Goal: Obtain resource: Obtain resource

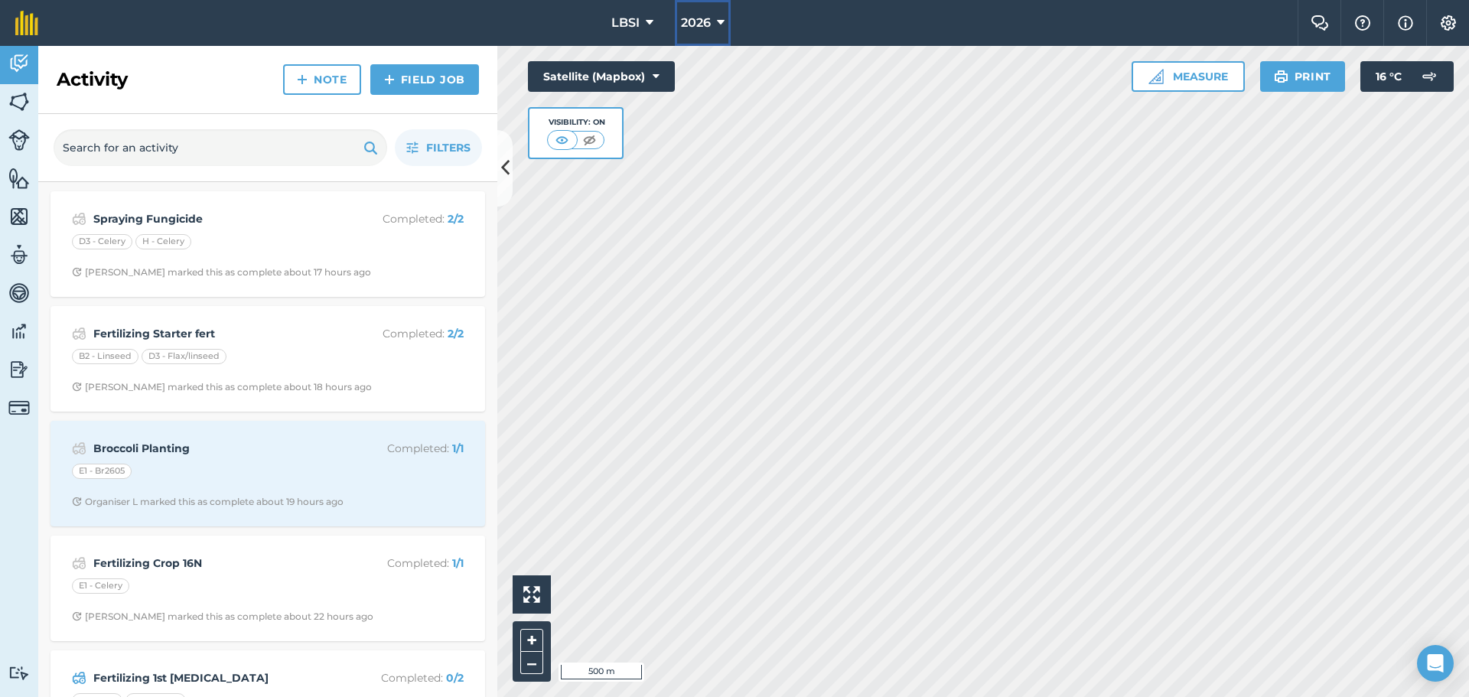
click at [718, 23] on icon at bounding box center [721, 23] width 8 height 18
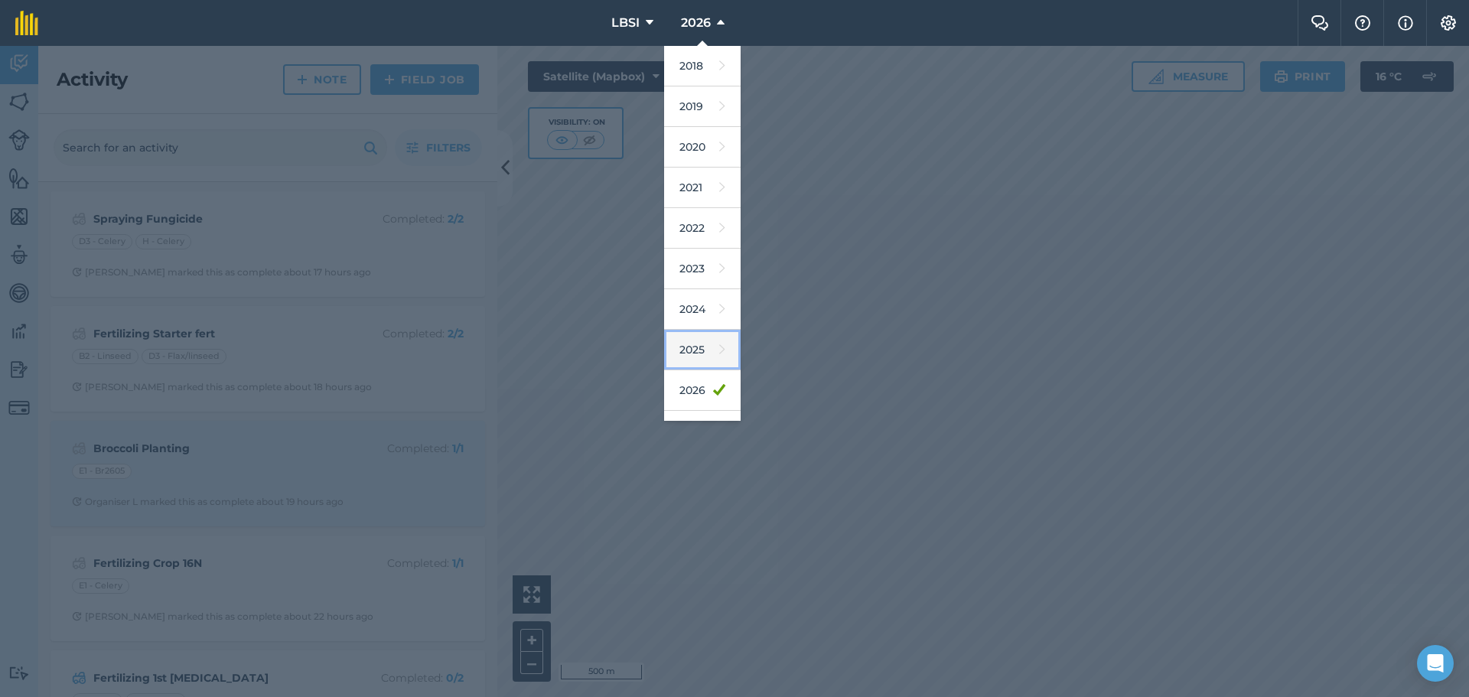
click at [704, 349] on link "2025" at bounding box center [702, 350] width 76 height 41
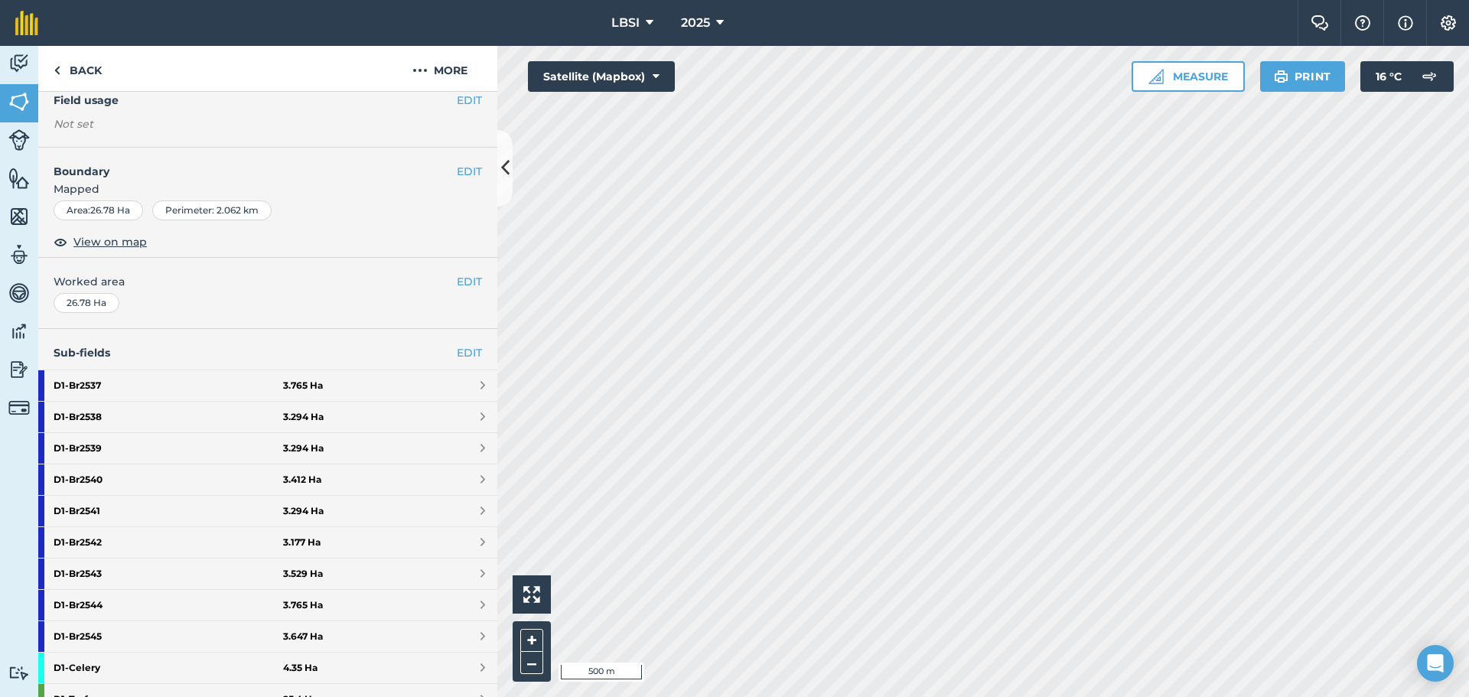
scroll to position [153, 0]
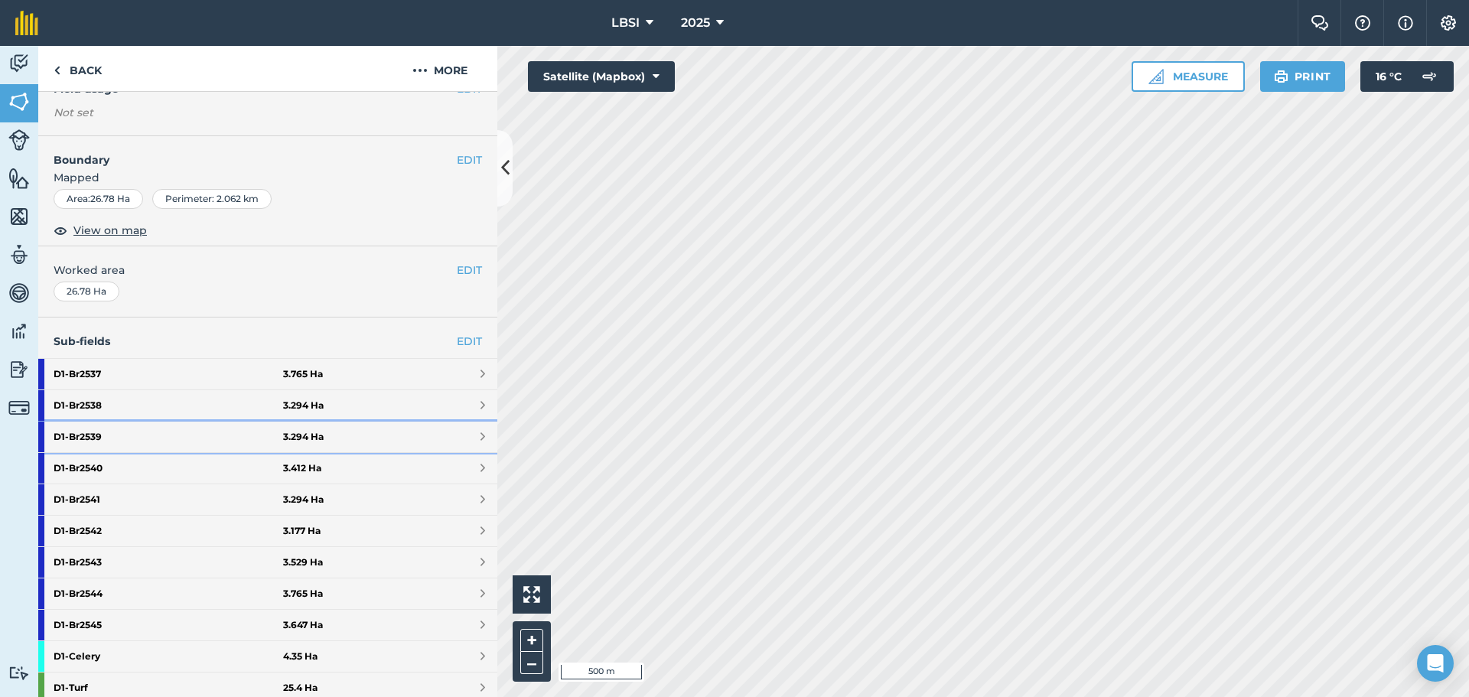
click at [122, 432] on strong "D1 - Br2539" at bounding box center [168, 436] width 229 height 31
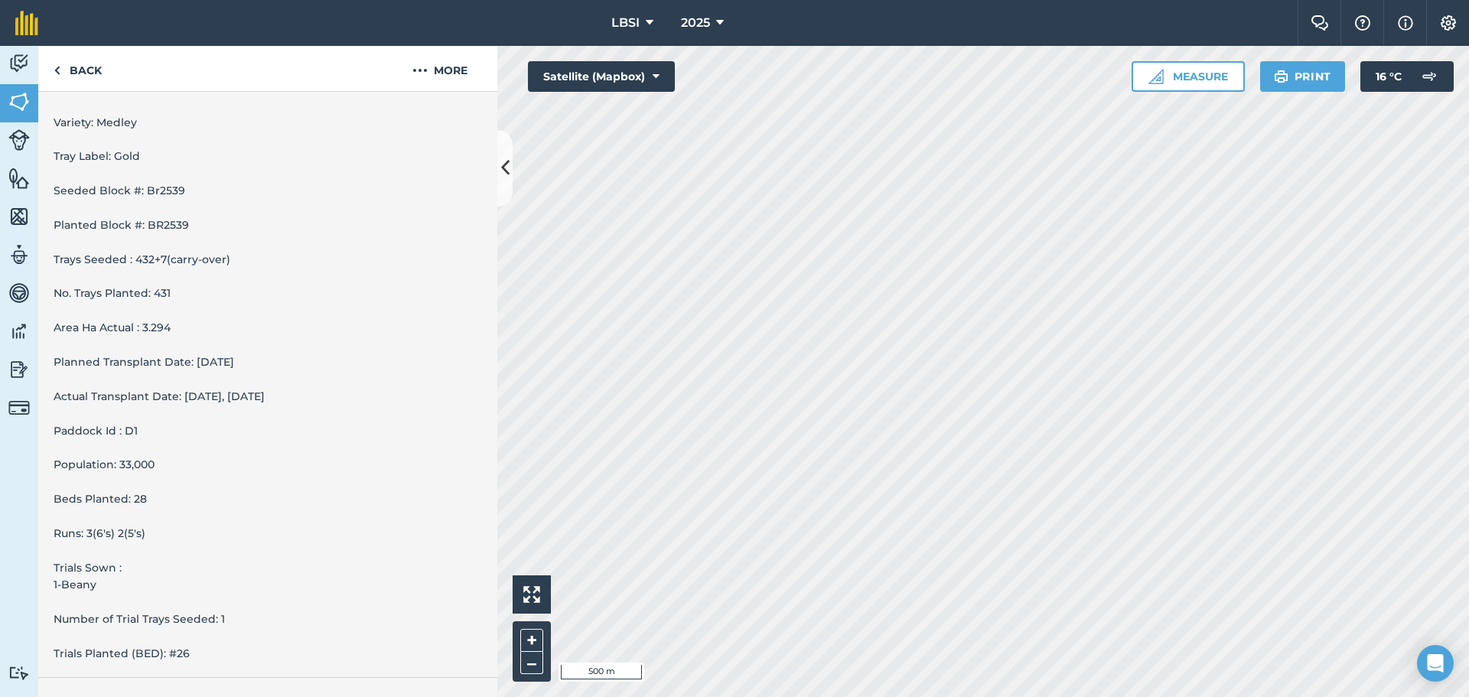
scroll to position [574, 0]
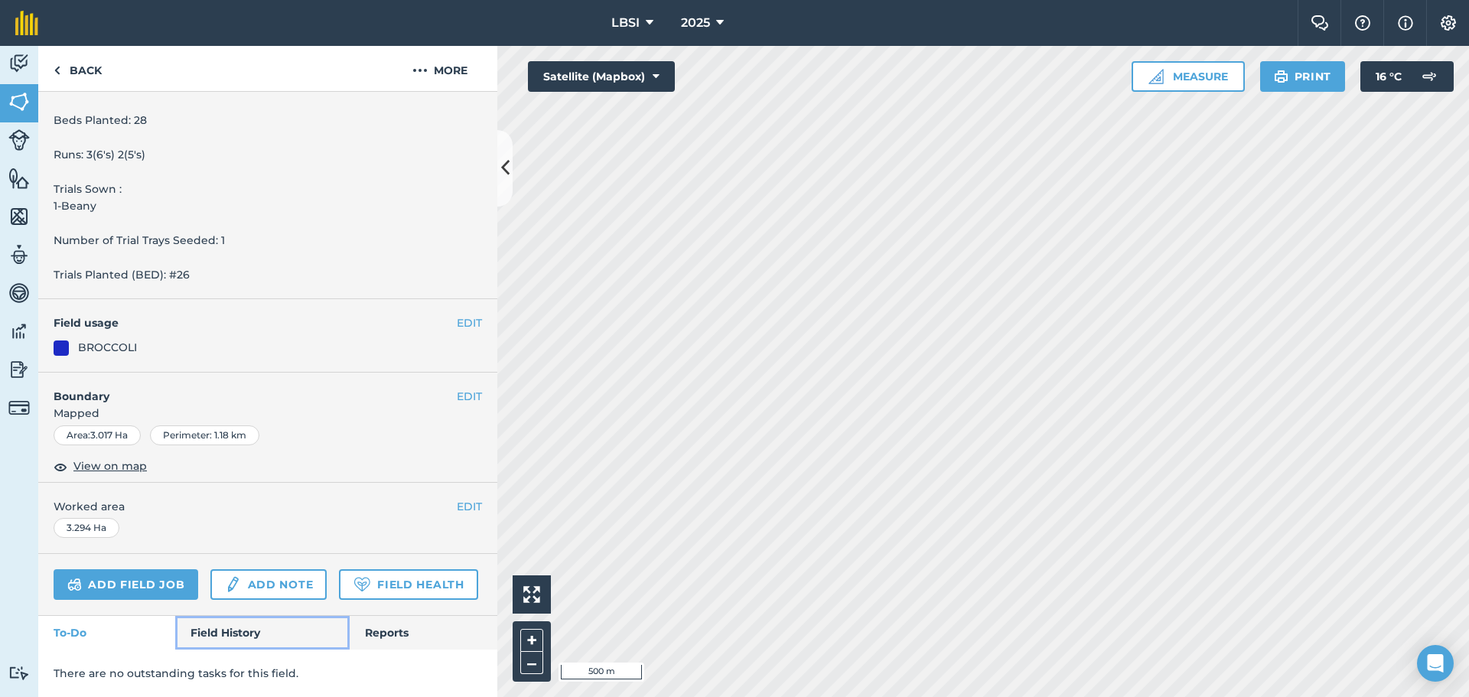
click at [229, 630] on link "Field History" at bounding box center [262, 633] width 174 height 34
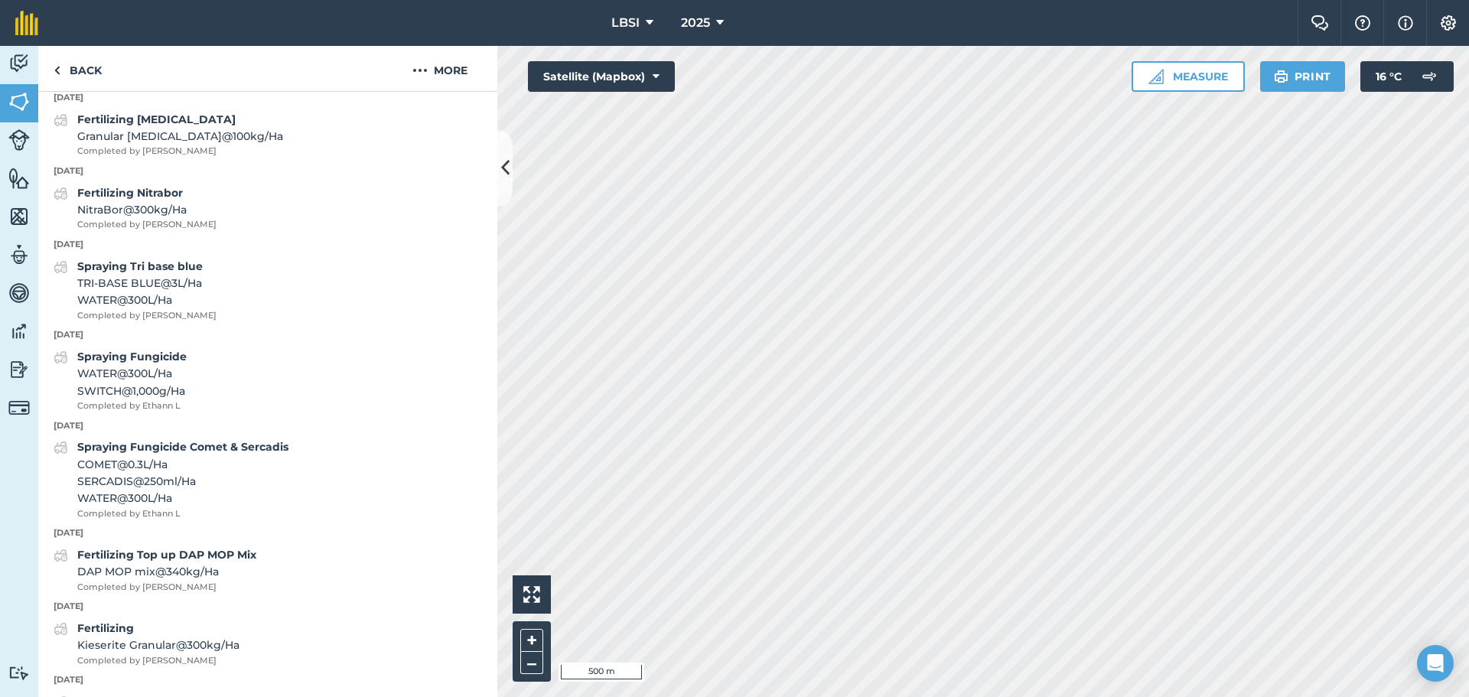
scroll to position [926, 0]
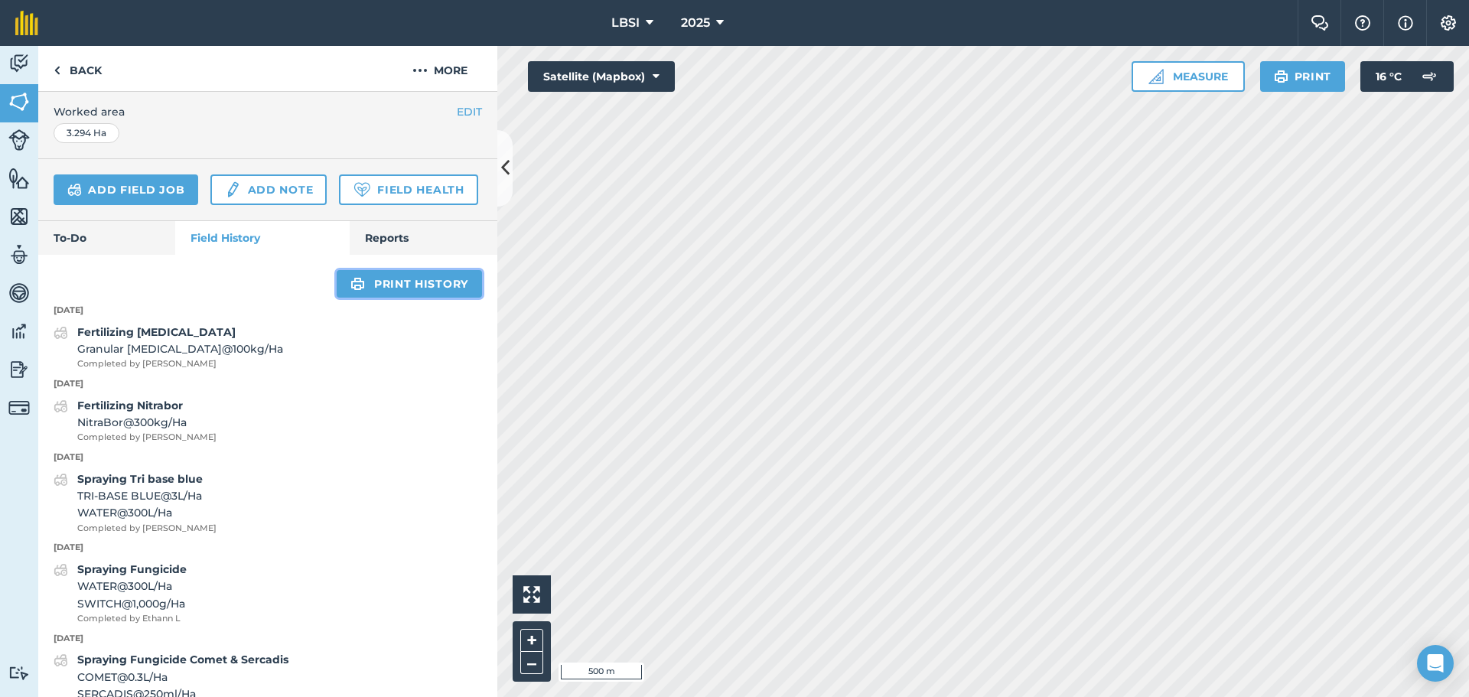
click at [369, 298] on link "Print history" at bounding box center [409, 284] width 145 height 28
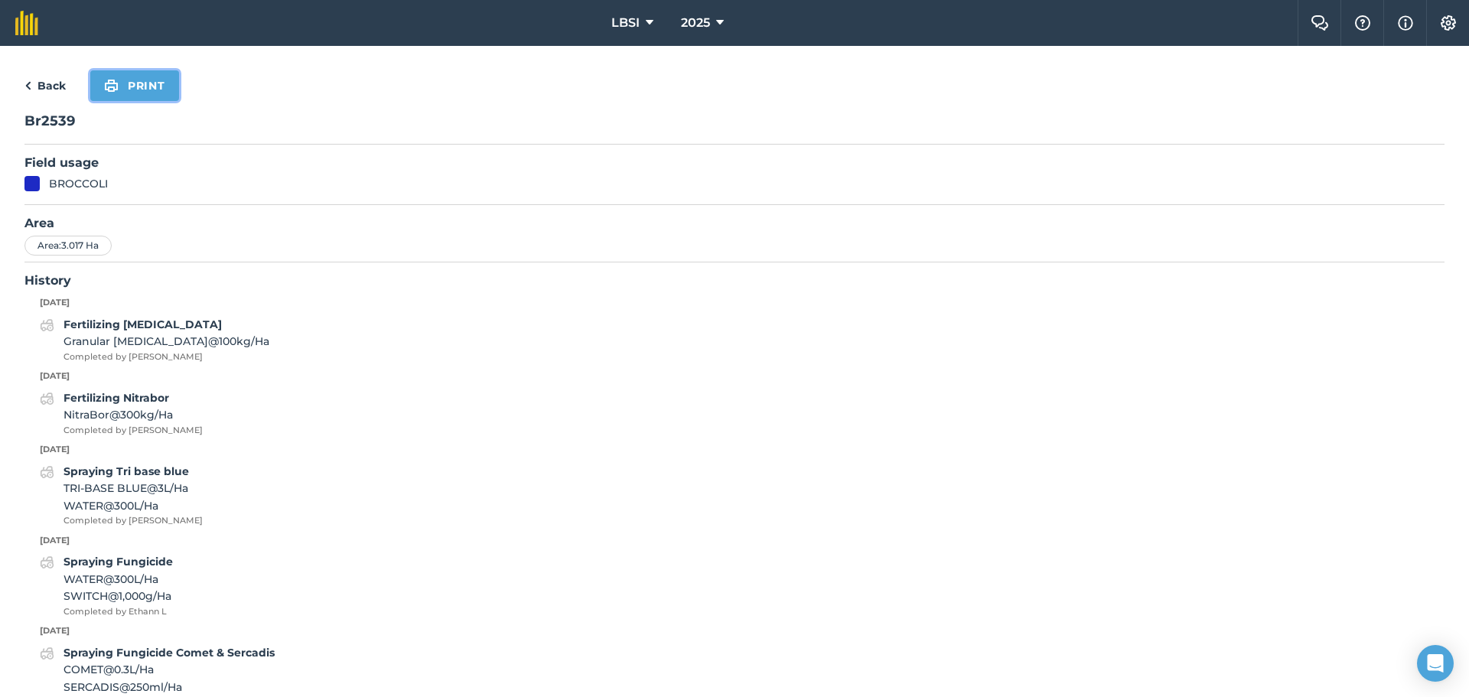
click at [148, 85] on button "Print" at bounding box center [134, 85] width 89 height 31
